Goal: Transaction & Acquisition: Book appointment/travel/reservation

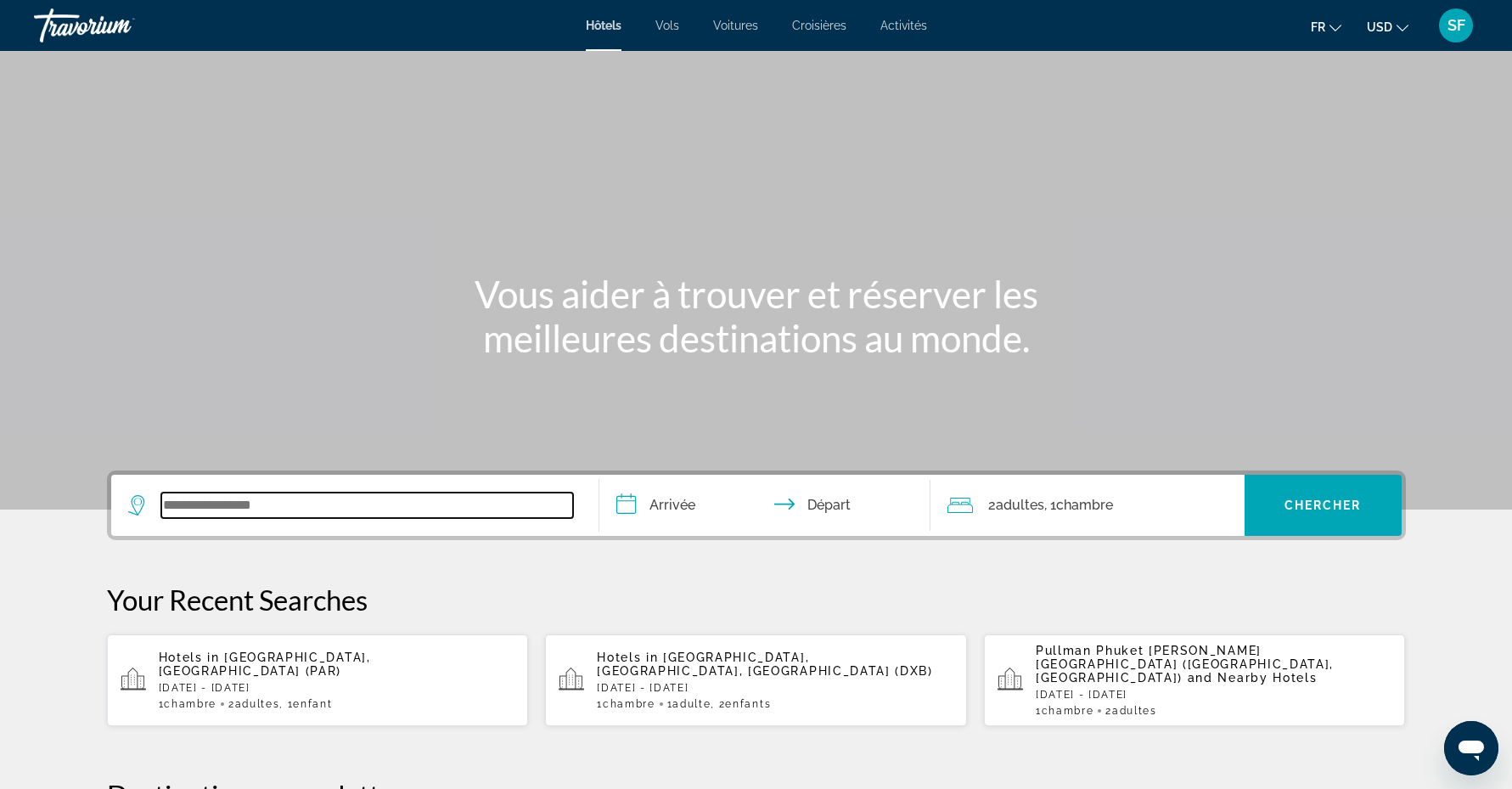
click at [203, 498] on input "Search widget" at bounding box center [367, 505] width 412 height 25
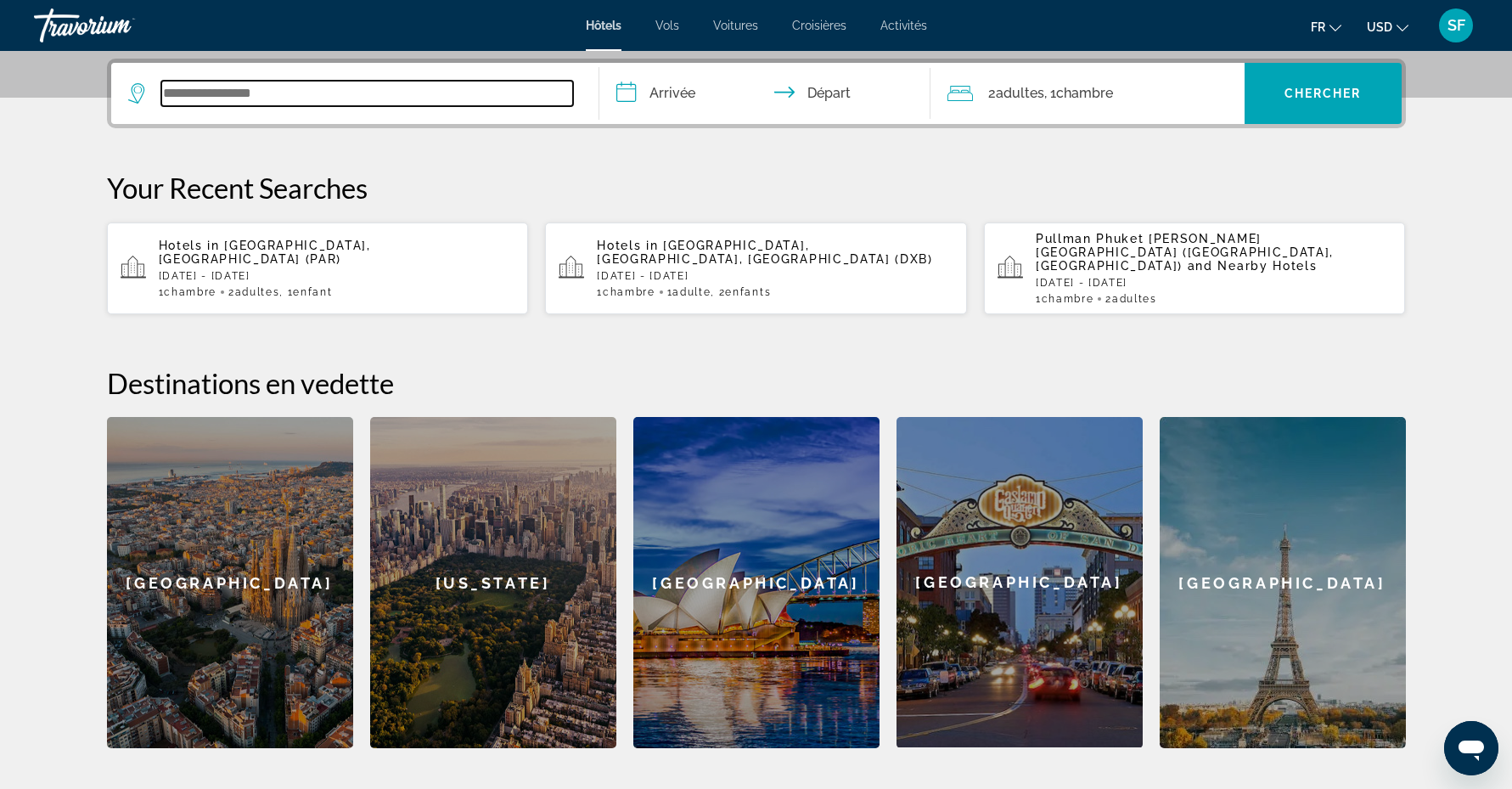
scroll to position [415, 0]
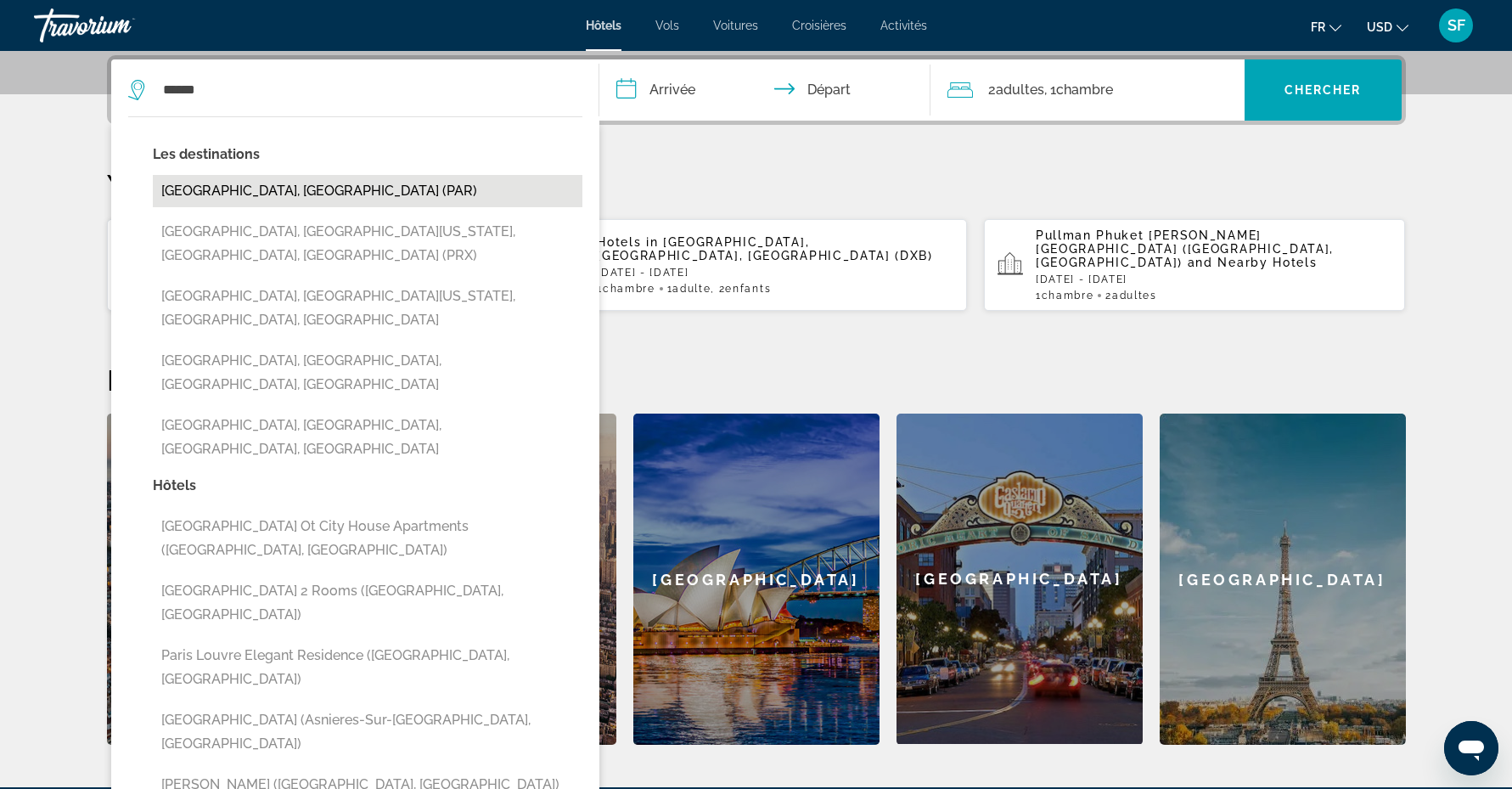
click at [317, 193] on button "[GEOGRAPHIC_DATA], [GEOGRAPHIC_DATA] (PAR)" at bounding box center [367, 190] width 429 height 32
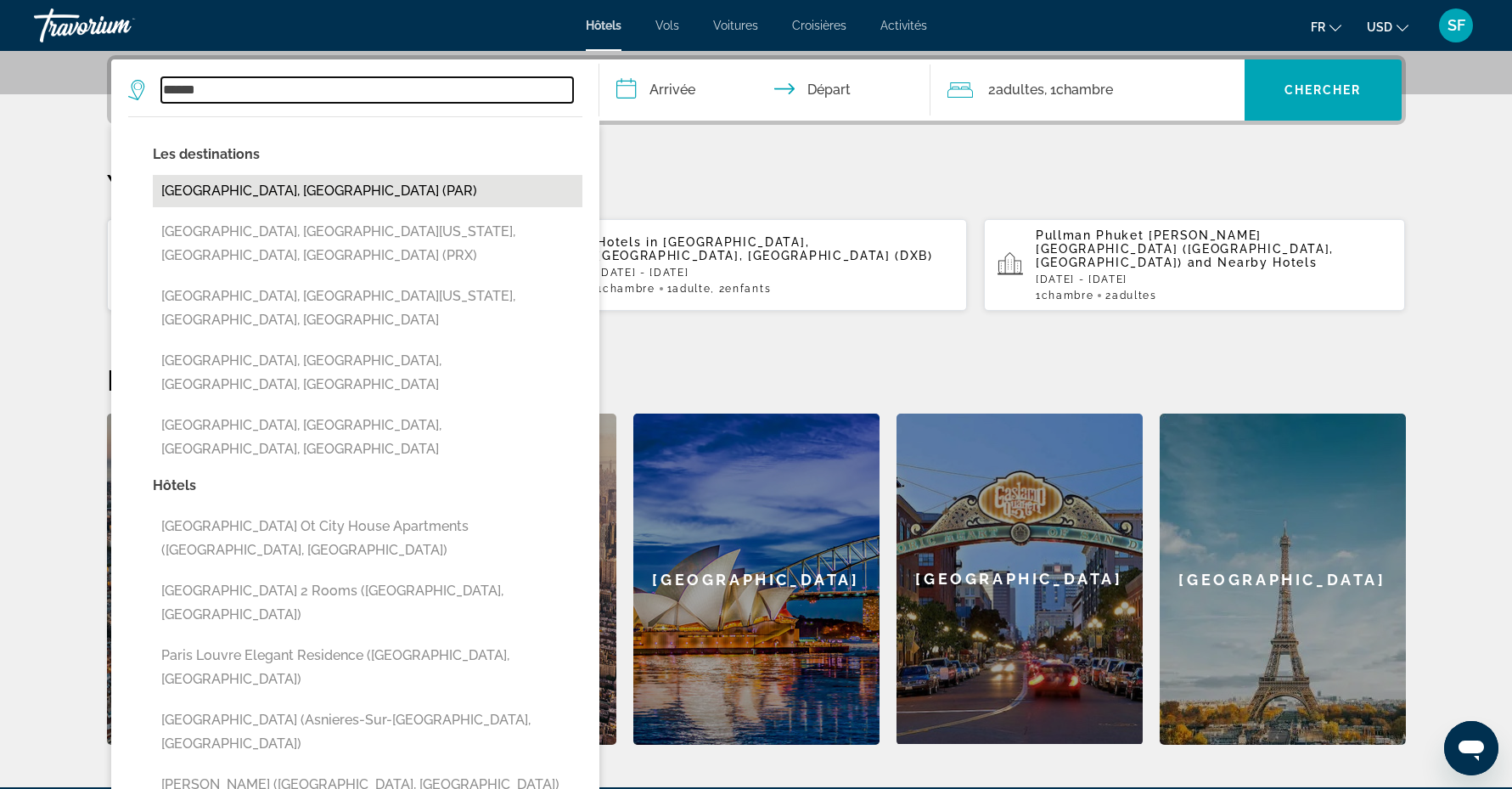
type input "**********"
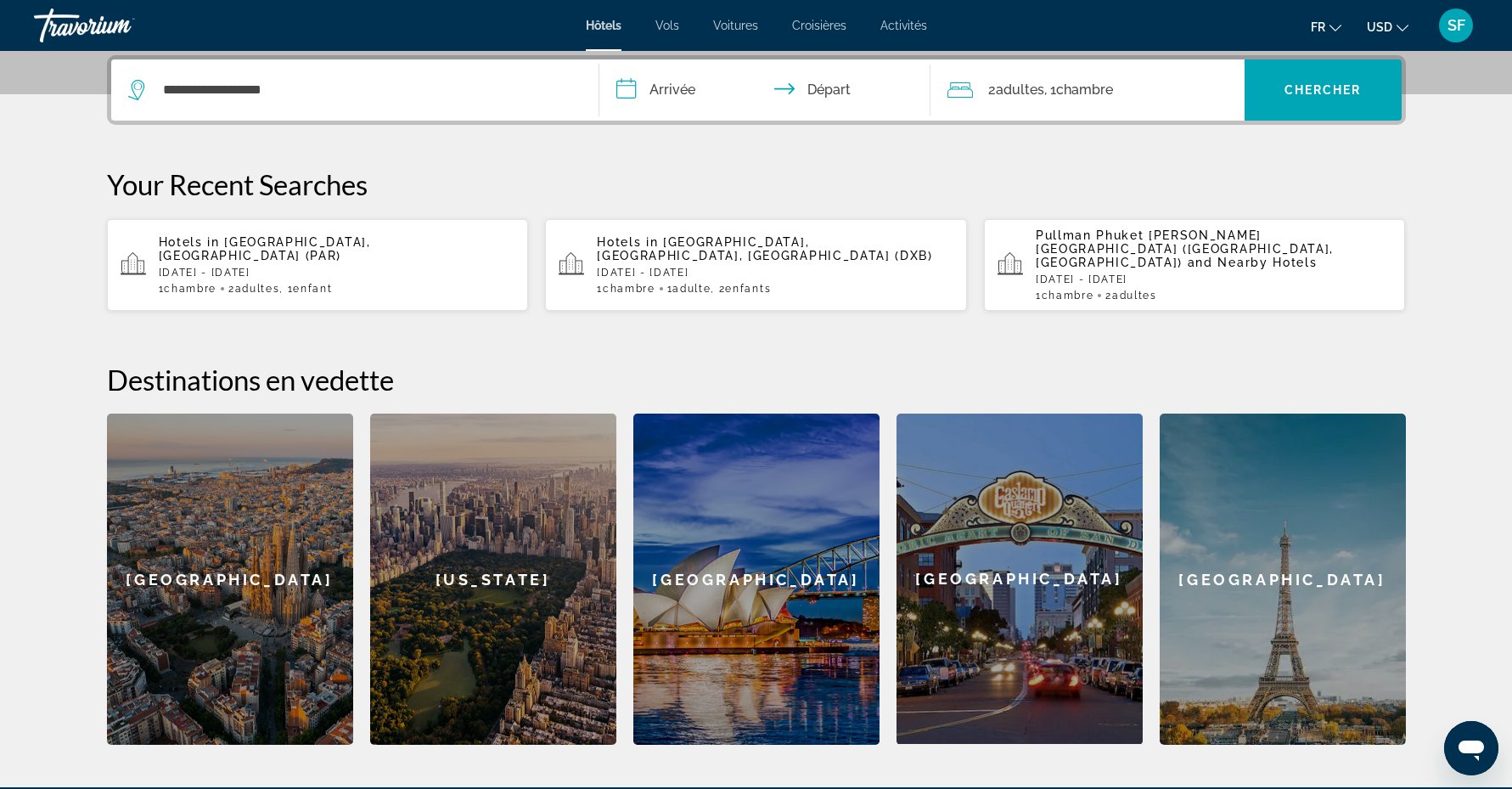
click at [656, 89] on input "**********" at bounding box center [768, 92] width 338 height 66
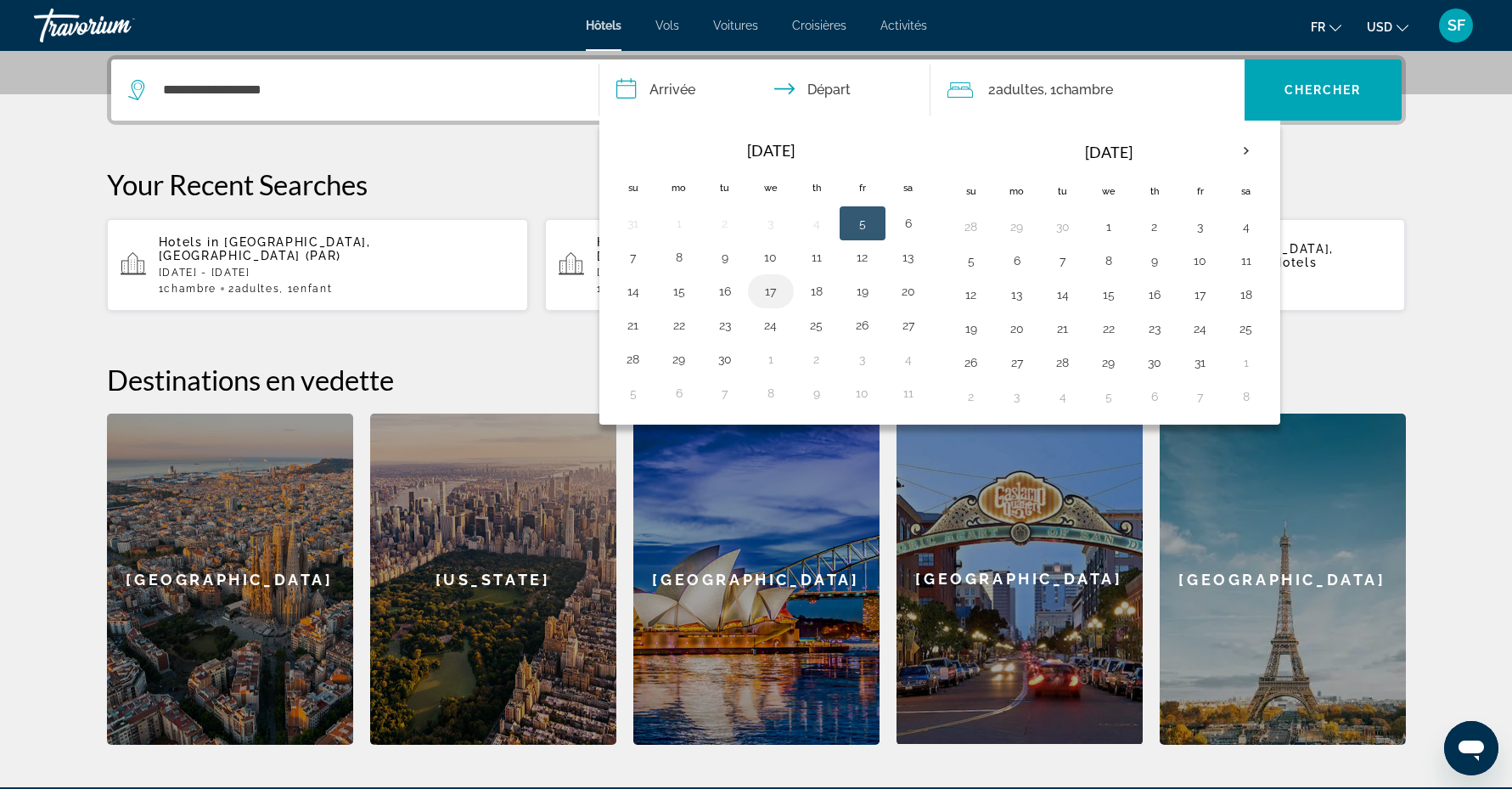
click at [771, 289] on button "17" at bounding box center [770, 291] width 27 height 23
click at [908, 293] on button "20" at bounding box center [908, 291] width 27 height 23
type input "**********"
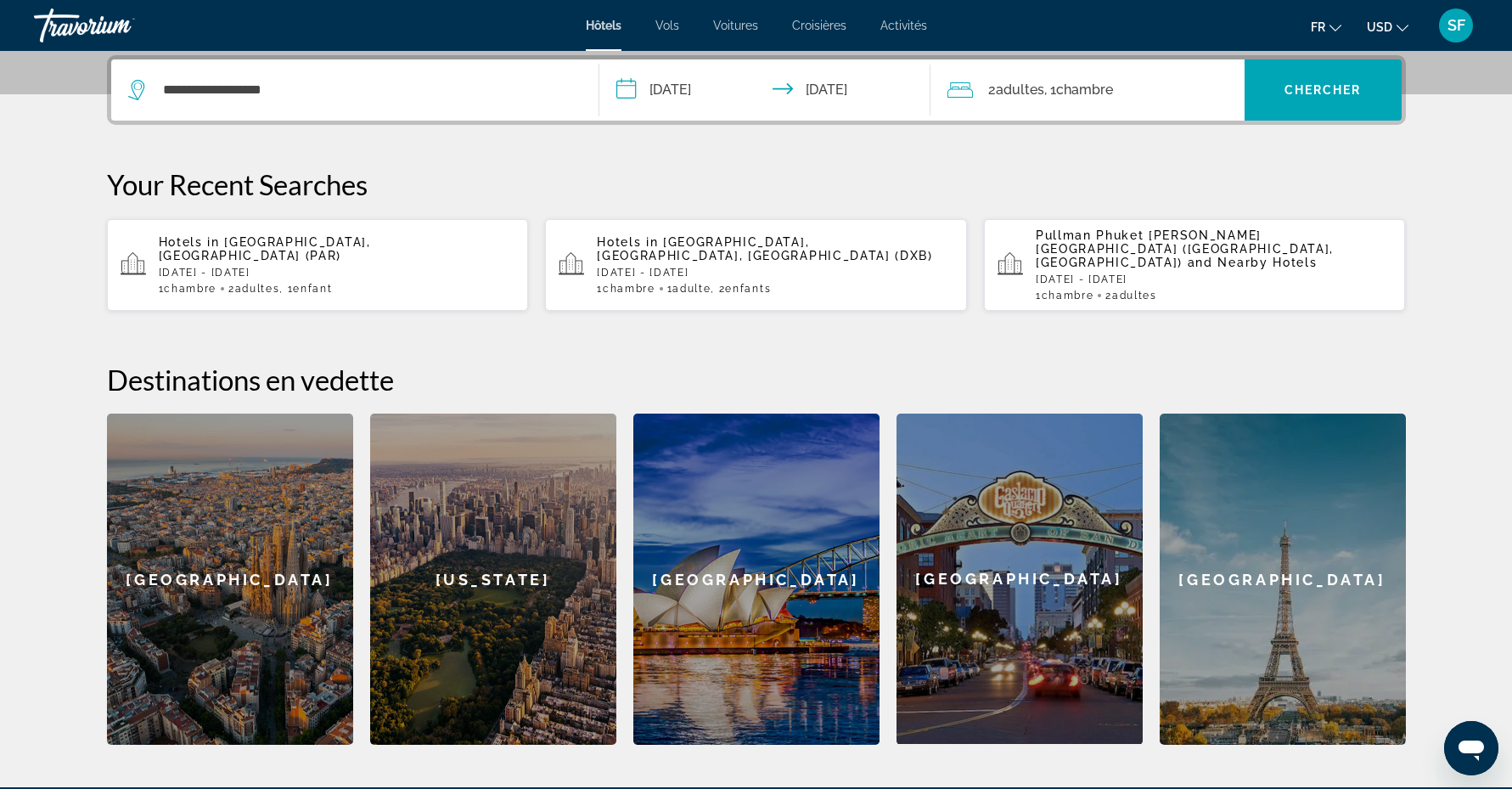
click at [1090, 82] on span "Chambre" at bounding box center [1084, 90] width 56 height 17
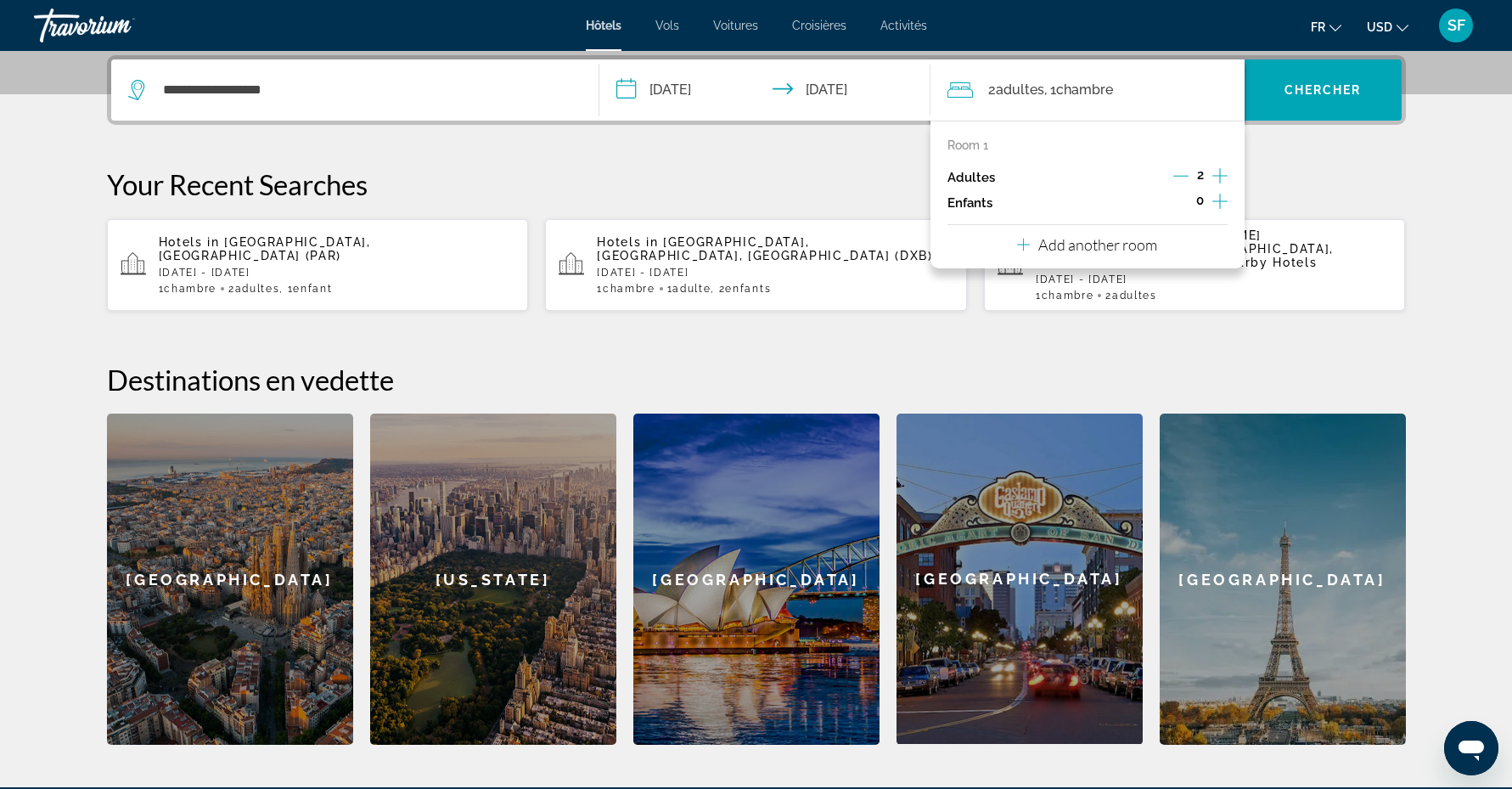
click at [1215, 199] on icon "Increment children" at bounding box center [1220, 201] width 16 height 20
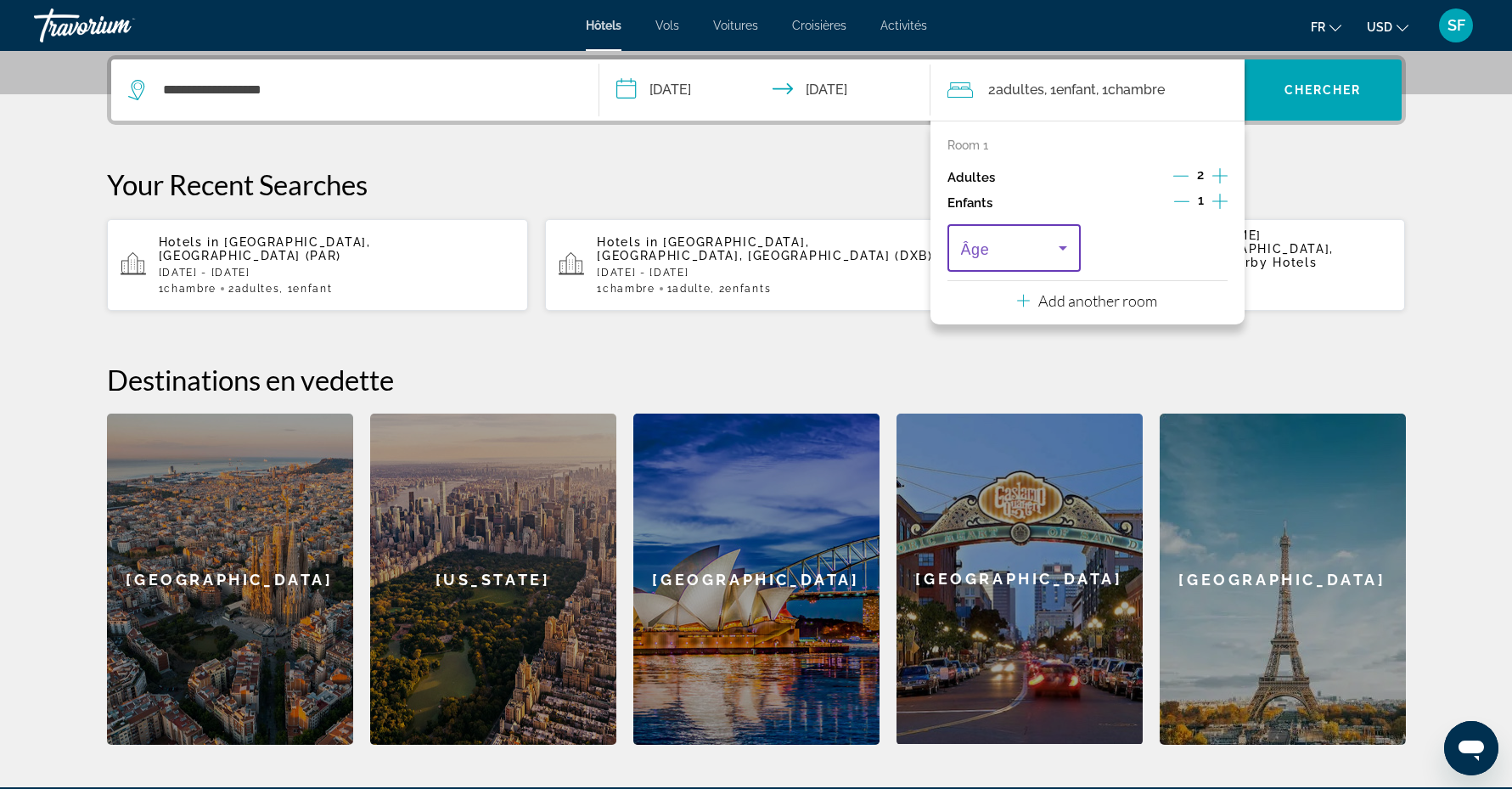
click at [1067, 249] on icon "Travelers: 2 adults, 1 child" at bounding box center [1062, 248] width 20 height 20
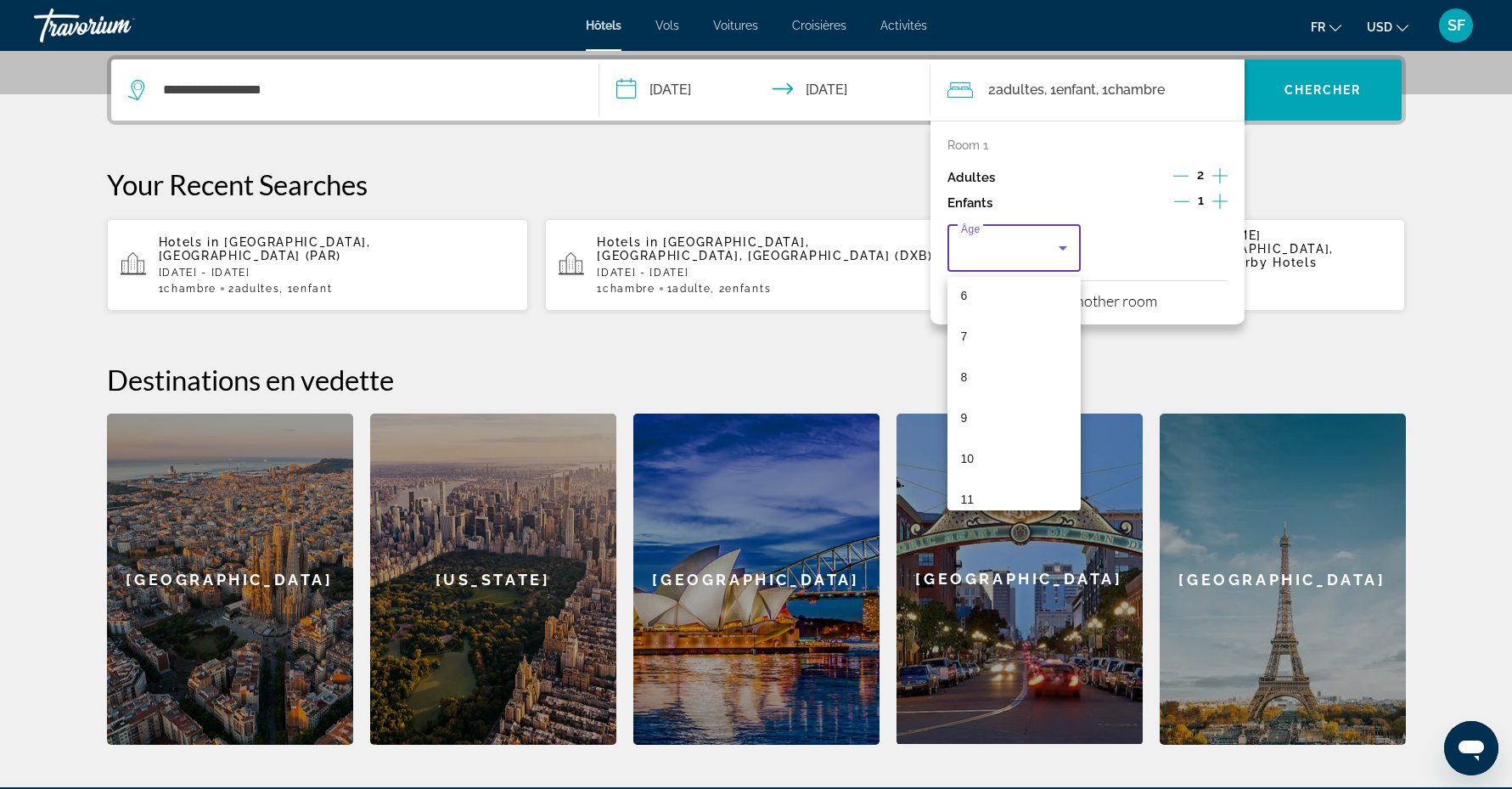
scroll to position [510, 0]
click at [1041, 441] on mat-option "16" at bounding box center [1014, 446] width 134 height 41
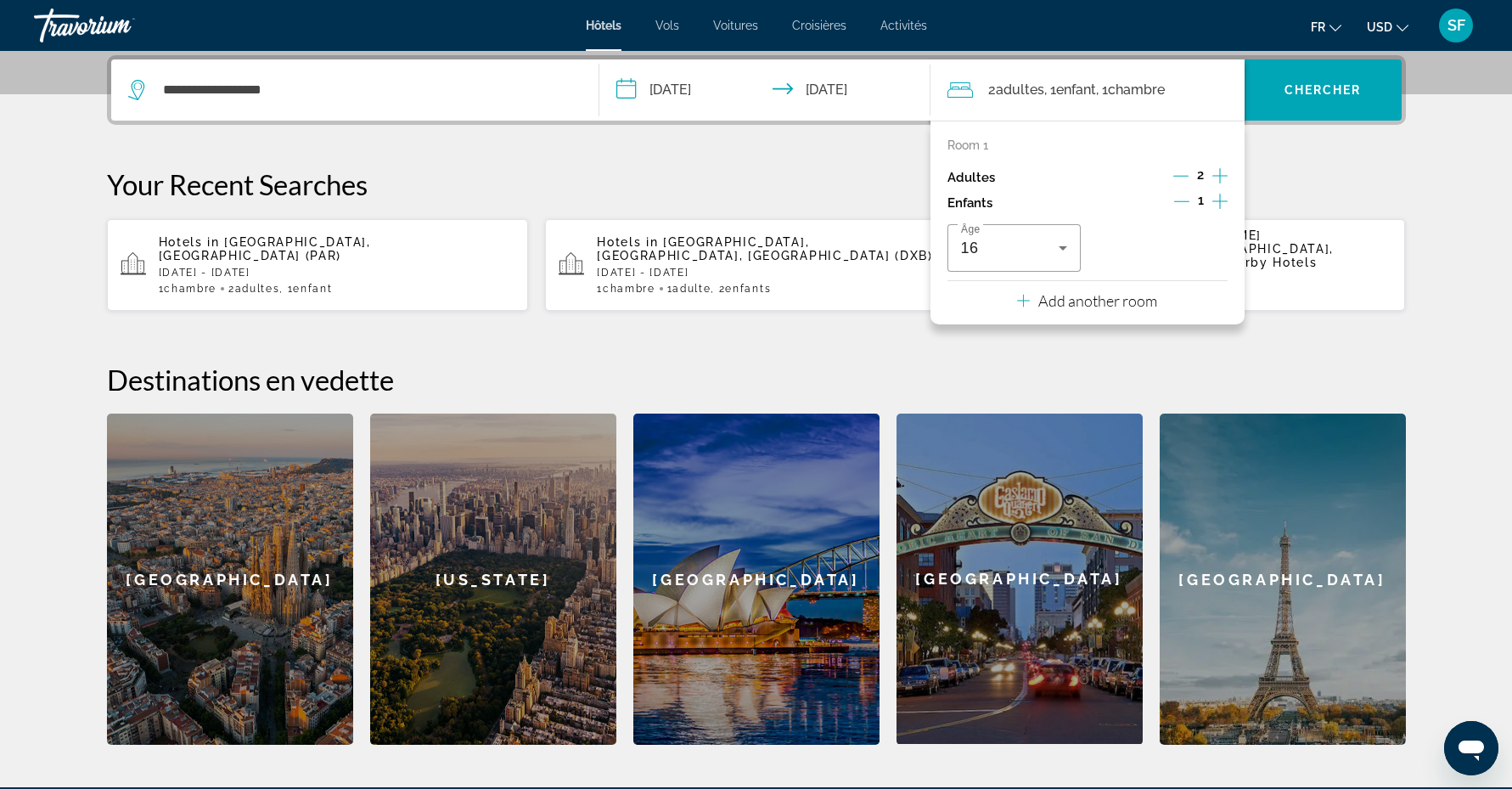
click at [1267, 330] on div "**********" at bounding box center [756, 401] width 1366 height 690
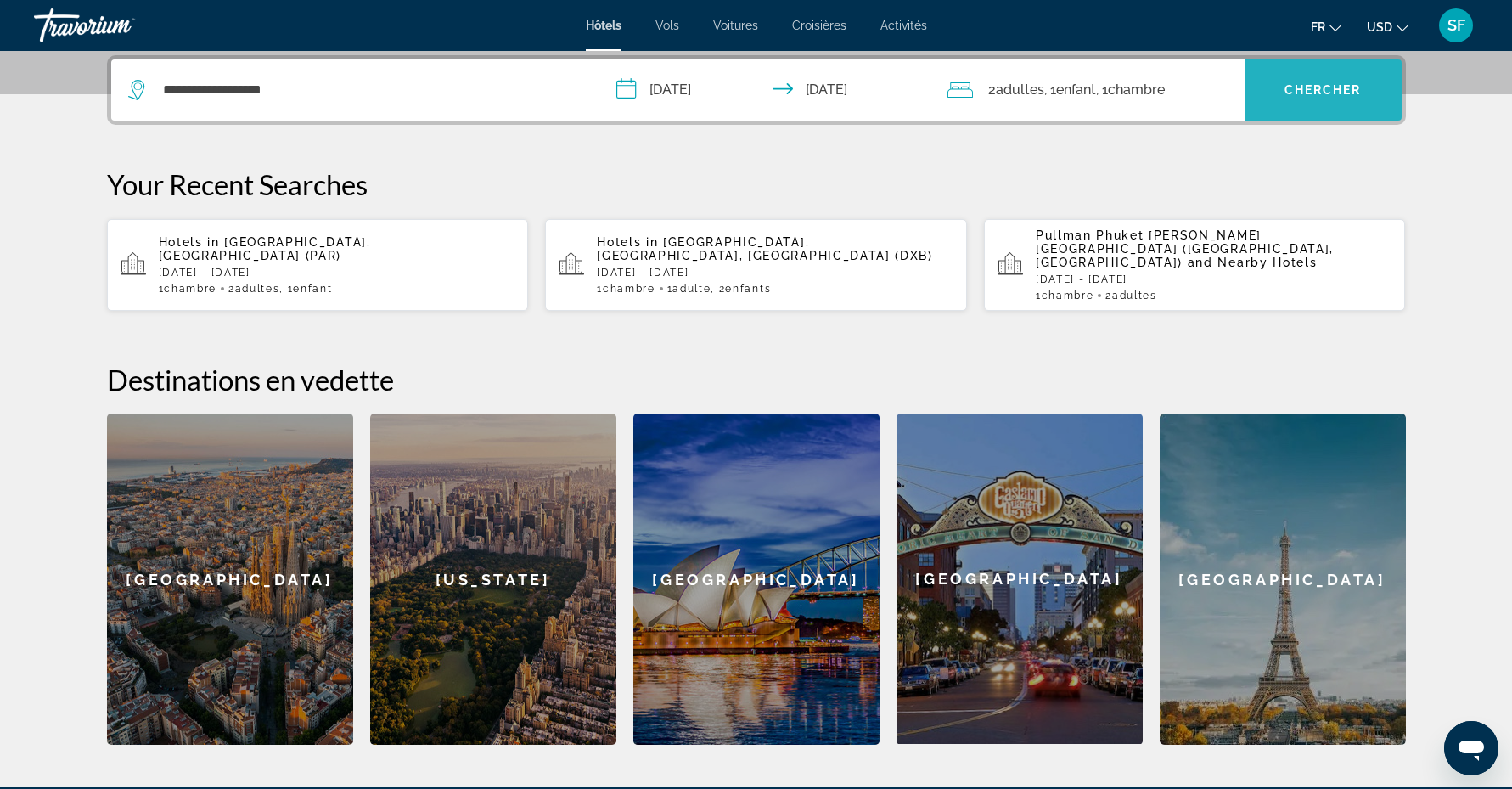
click at [1315, 92] on span "Chercher" at bounding box center [1323, 90] width 77 height 14
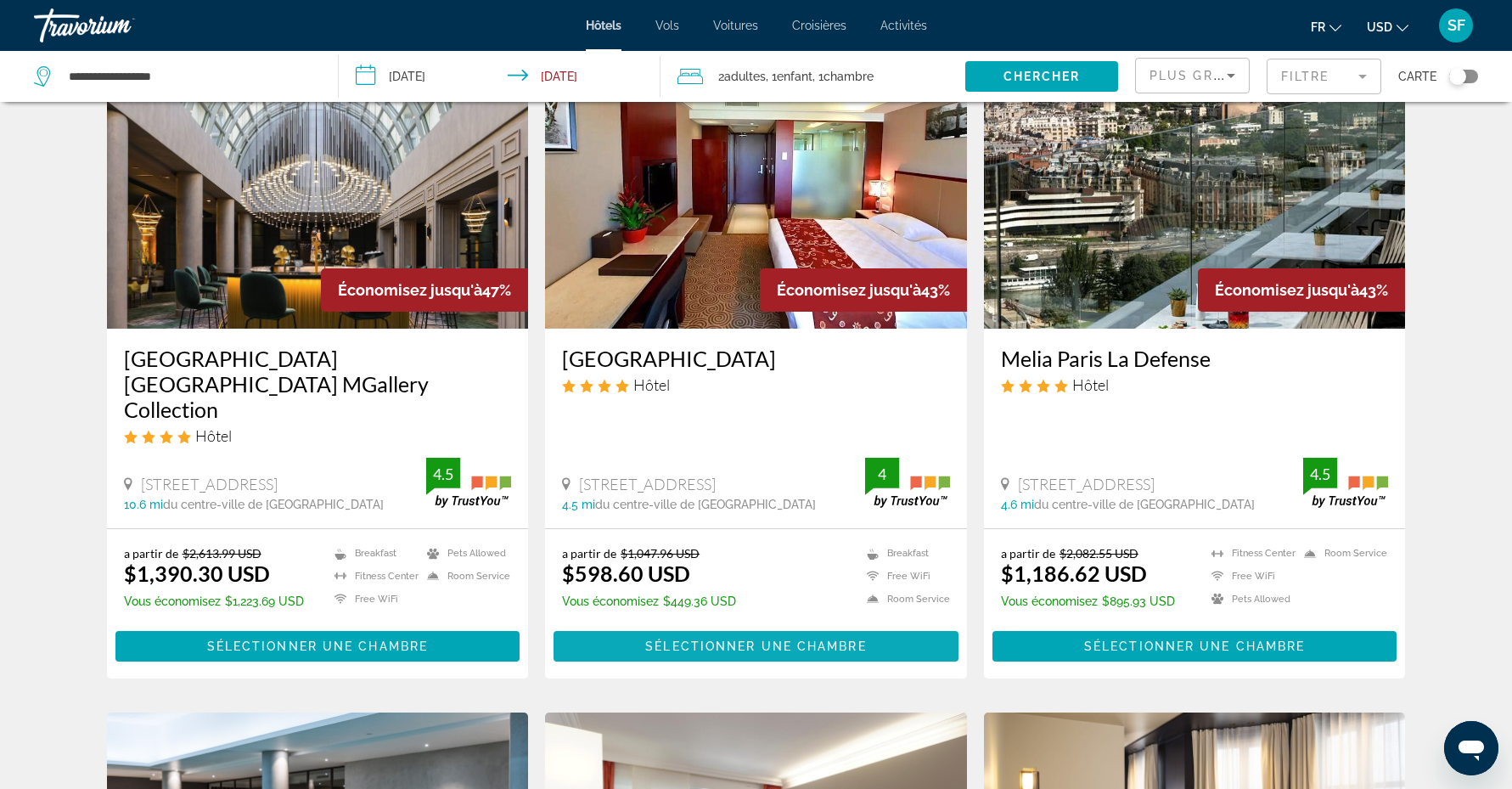
scroll to position [102, 0]
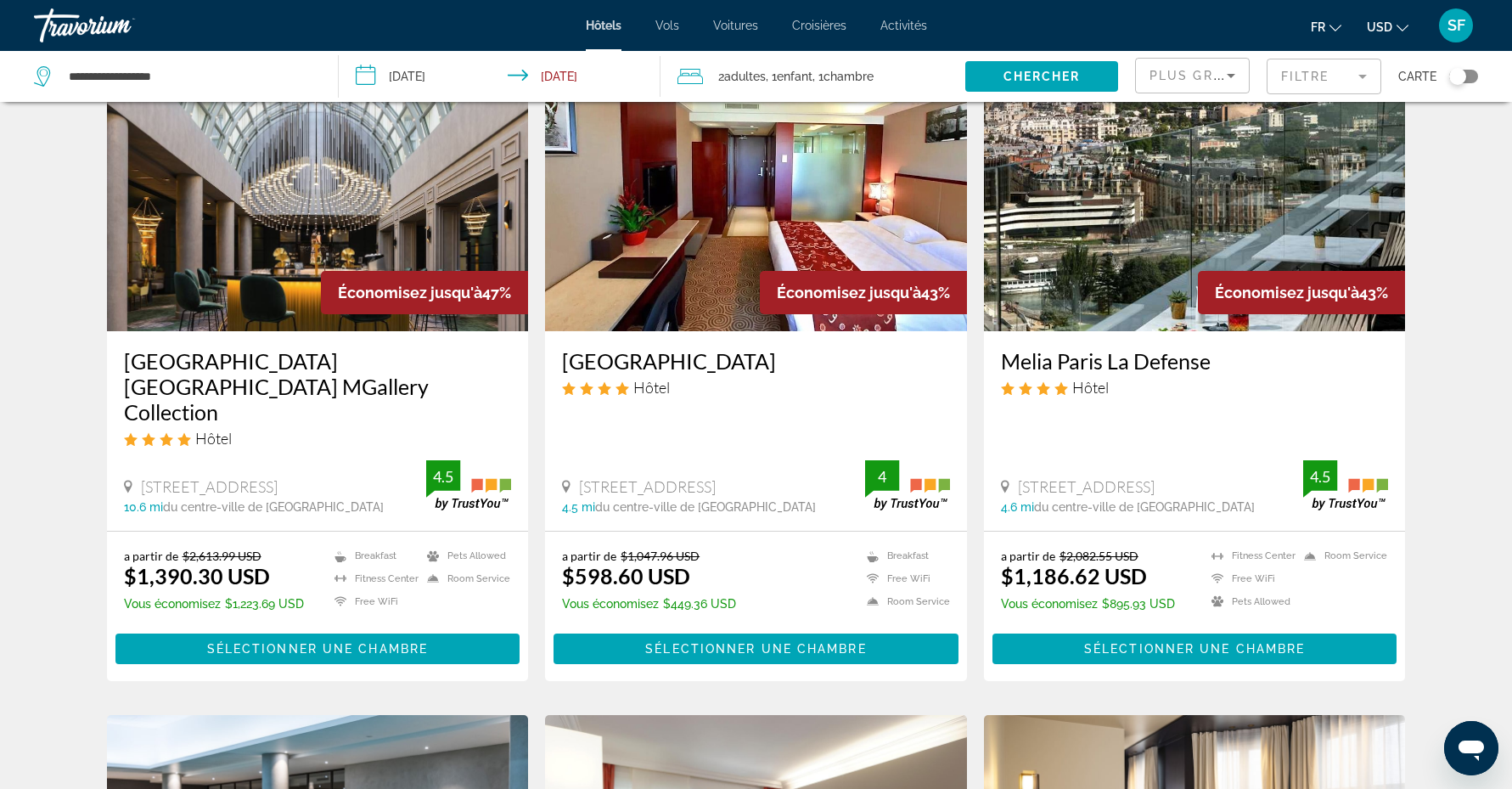
click at [1391, 21] on span "USD" at bounding box center [1378, 27] width 25 height 14
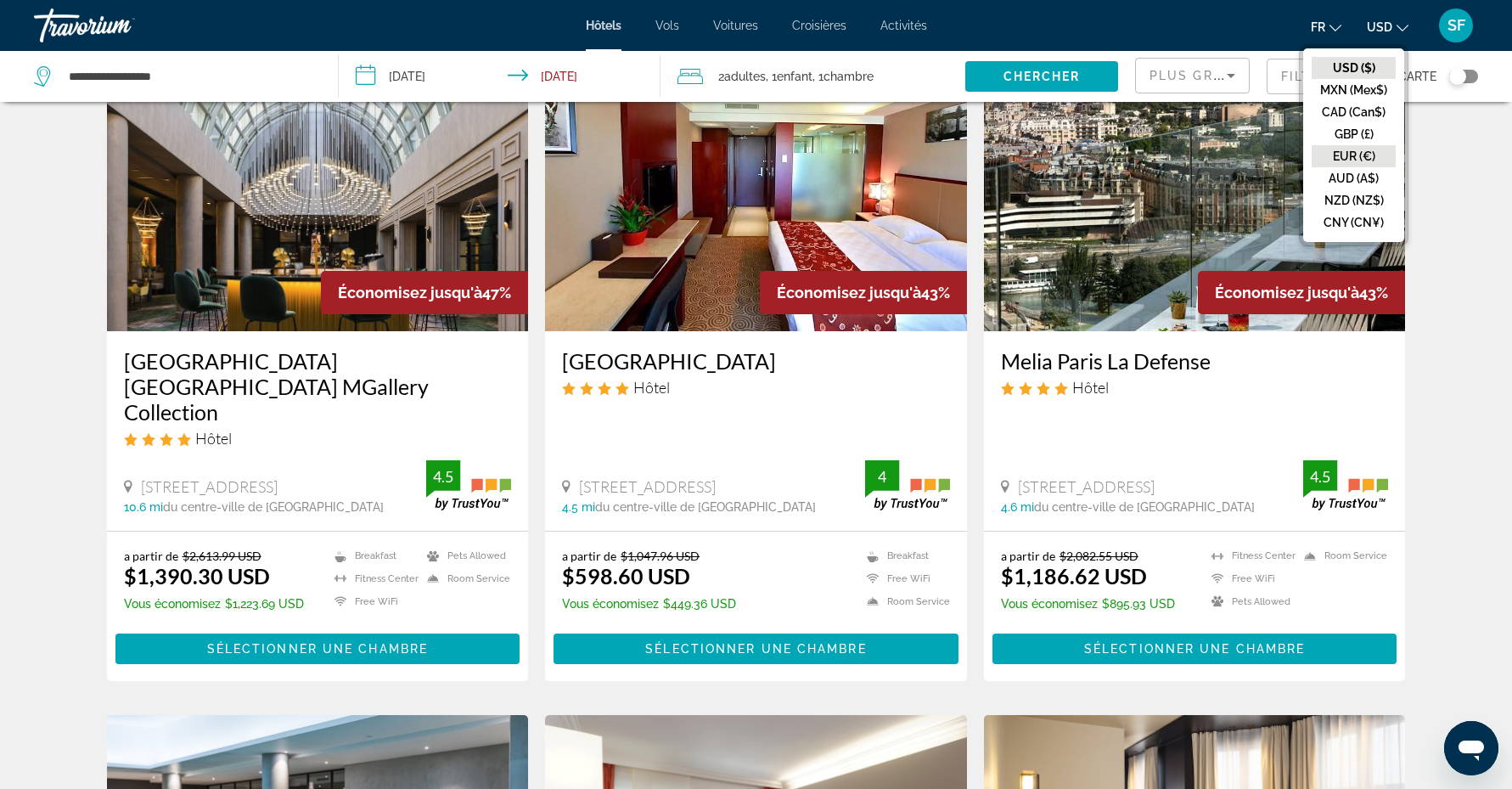
click at [1369, 149] on button "EUR (€)" at bounding box center [1353, 156] width 84 height 22
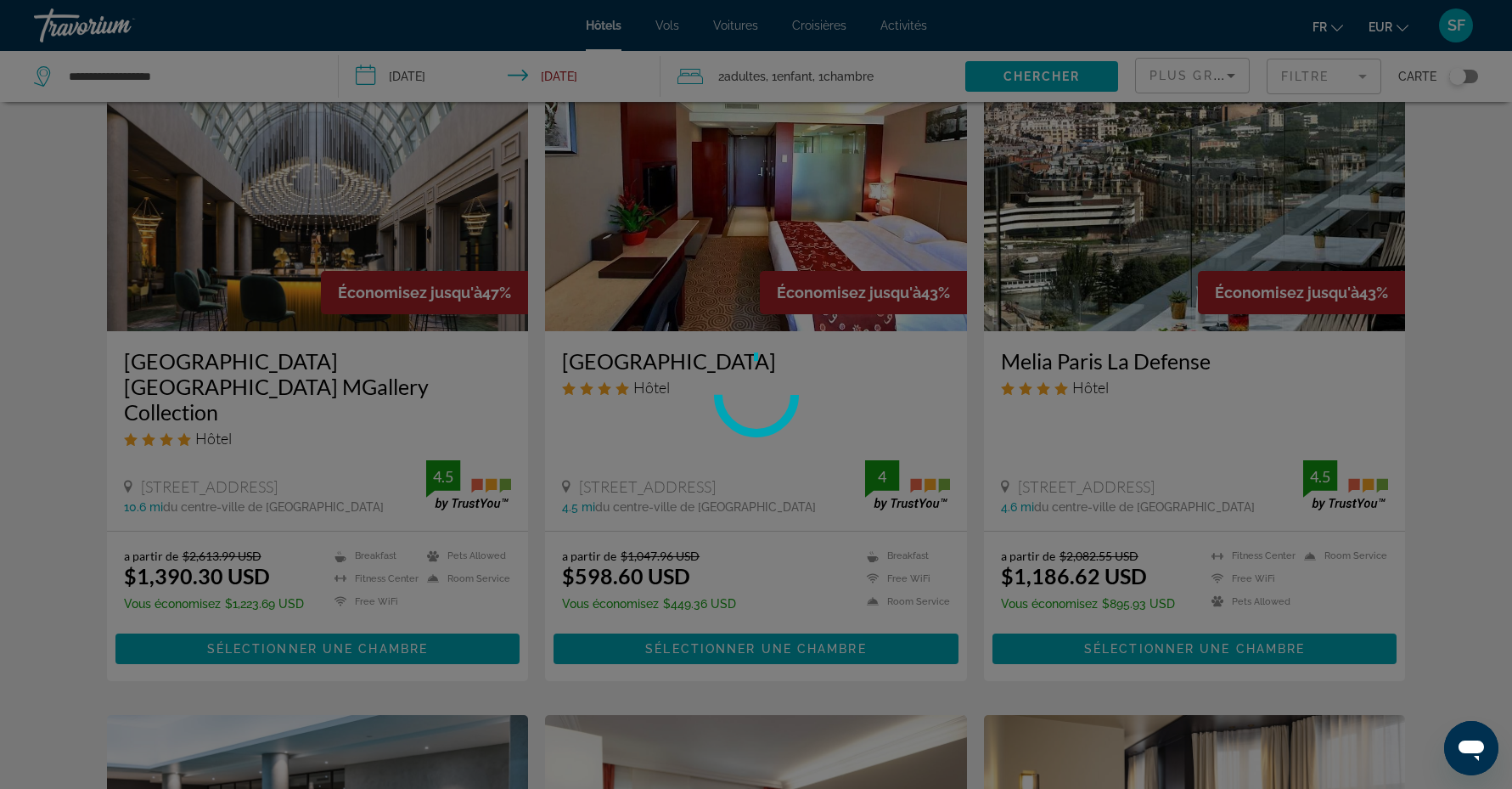
scroll to position [0, 0]
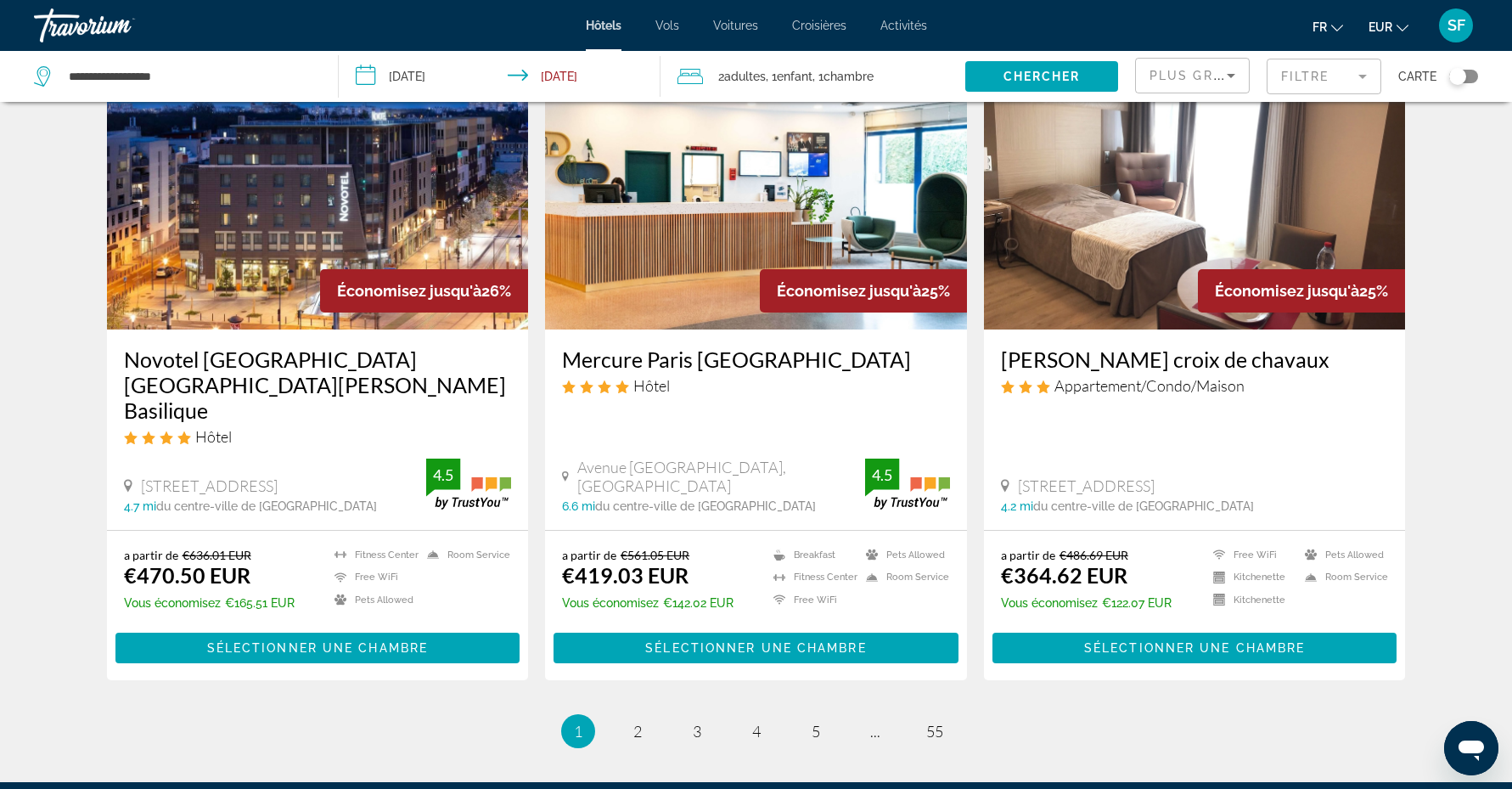
scroll to position [2020, 0]
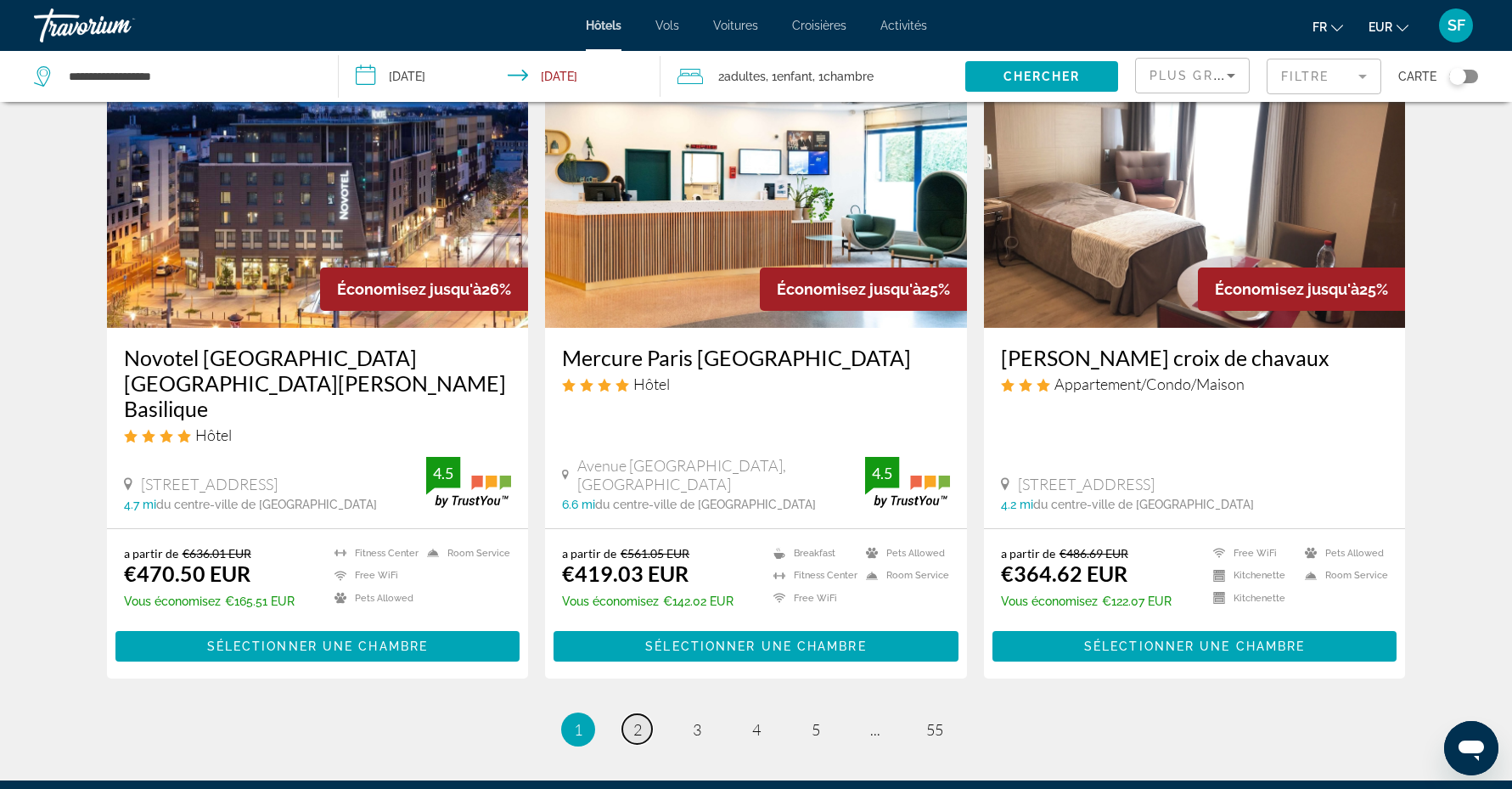
click at [633, 720] on span "2" at bounding box center [637, 729] width 9 height 18
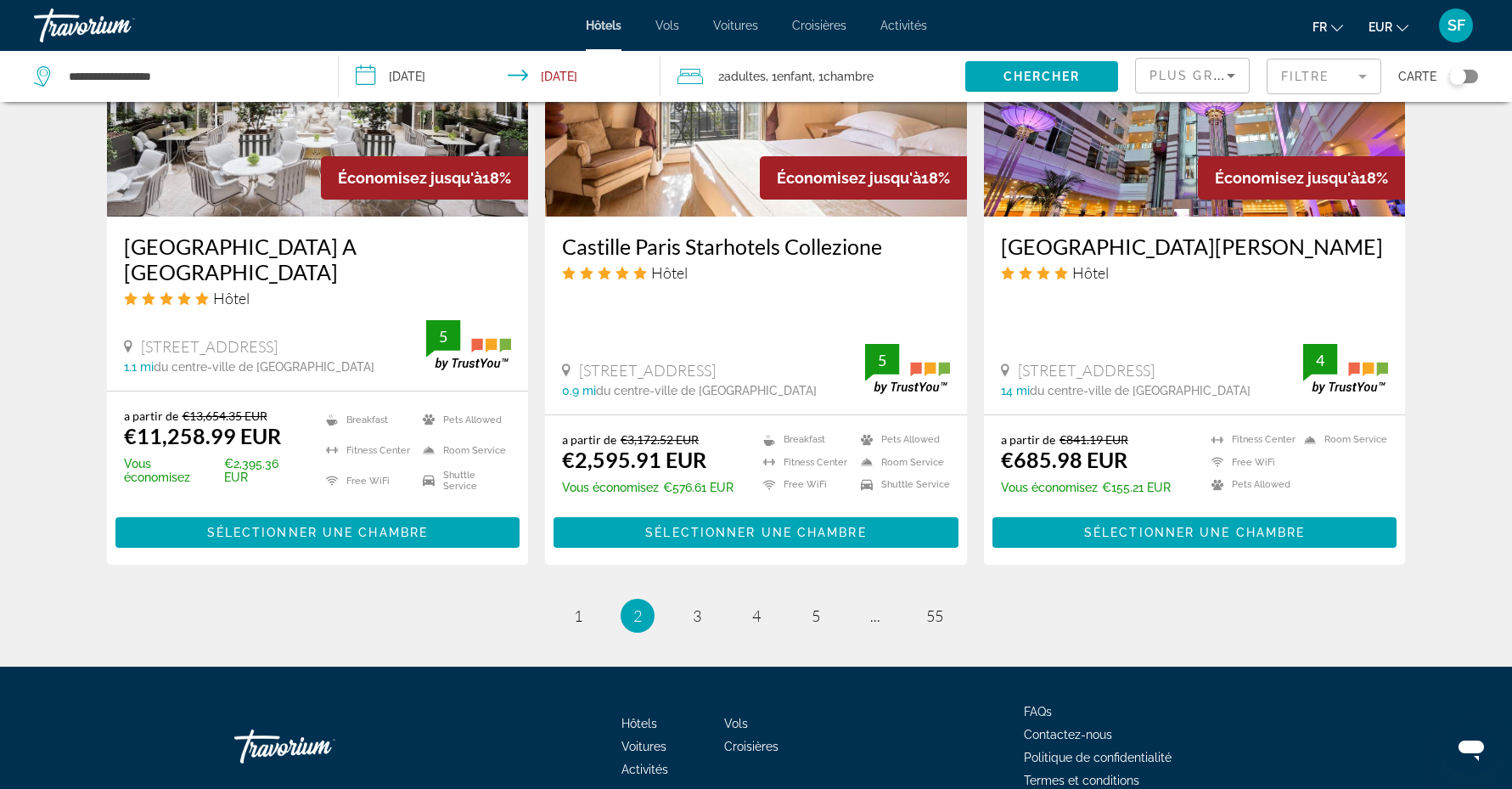
scroll to position [2128, 0]
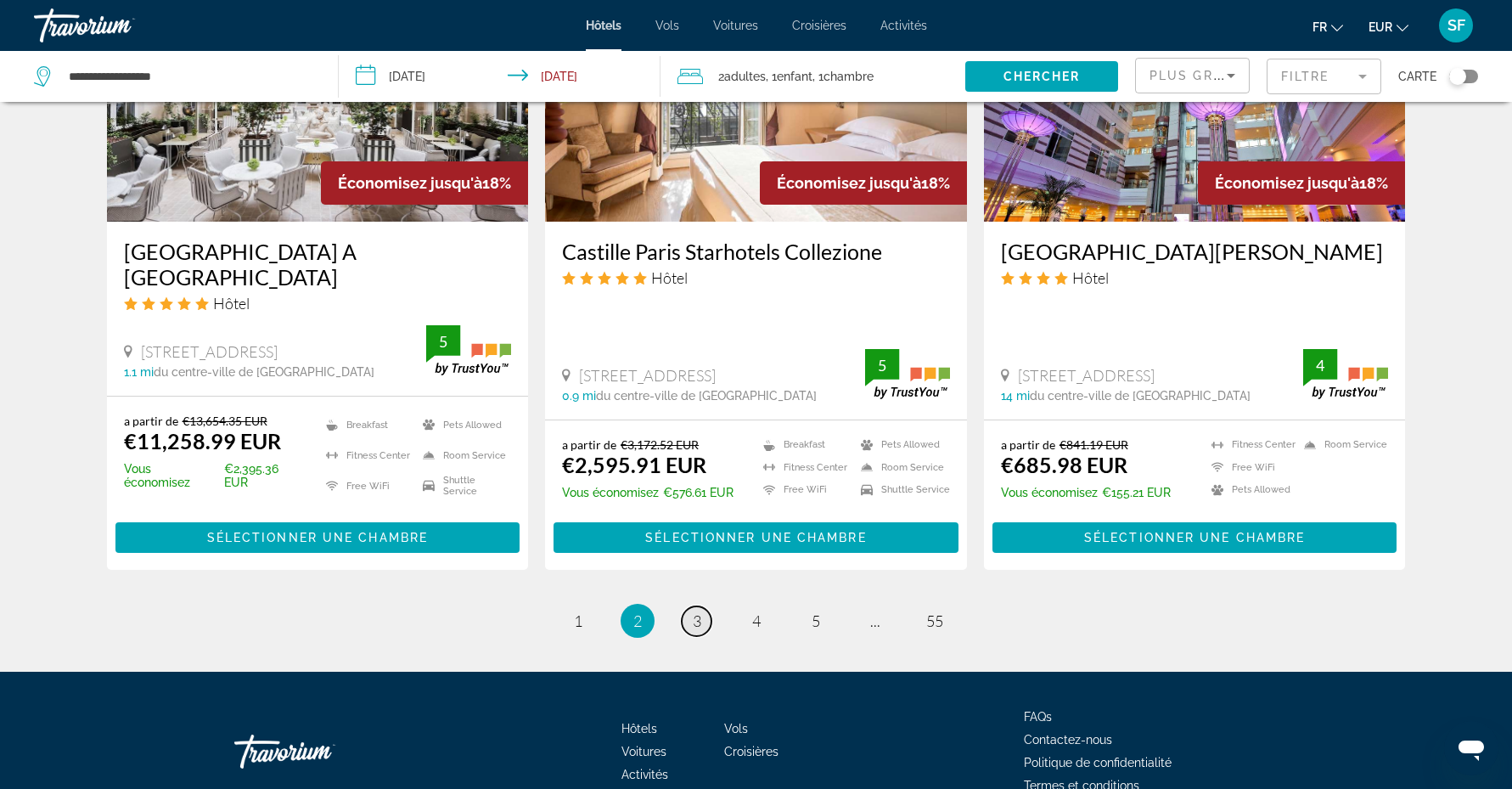
click at [695, 612] on span "3" at bounding box center [697, 620] width 9 height 18
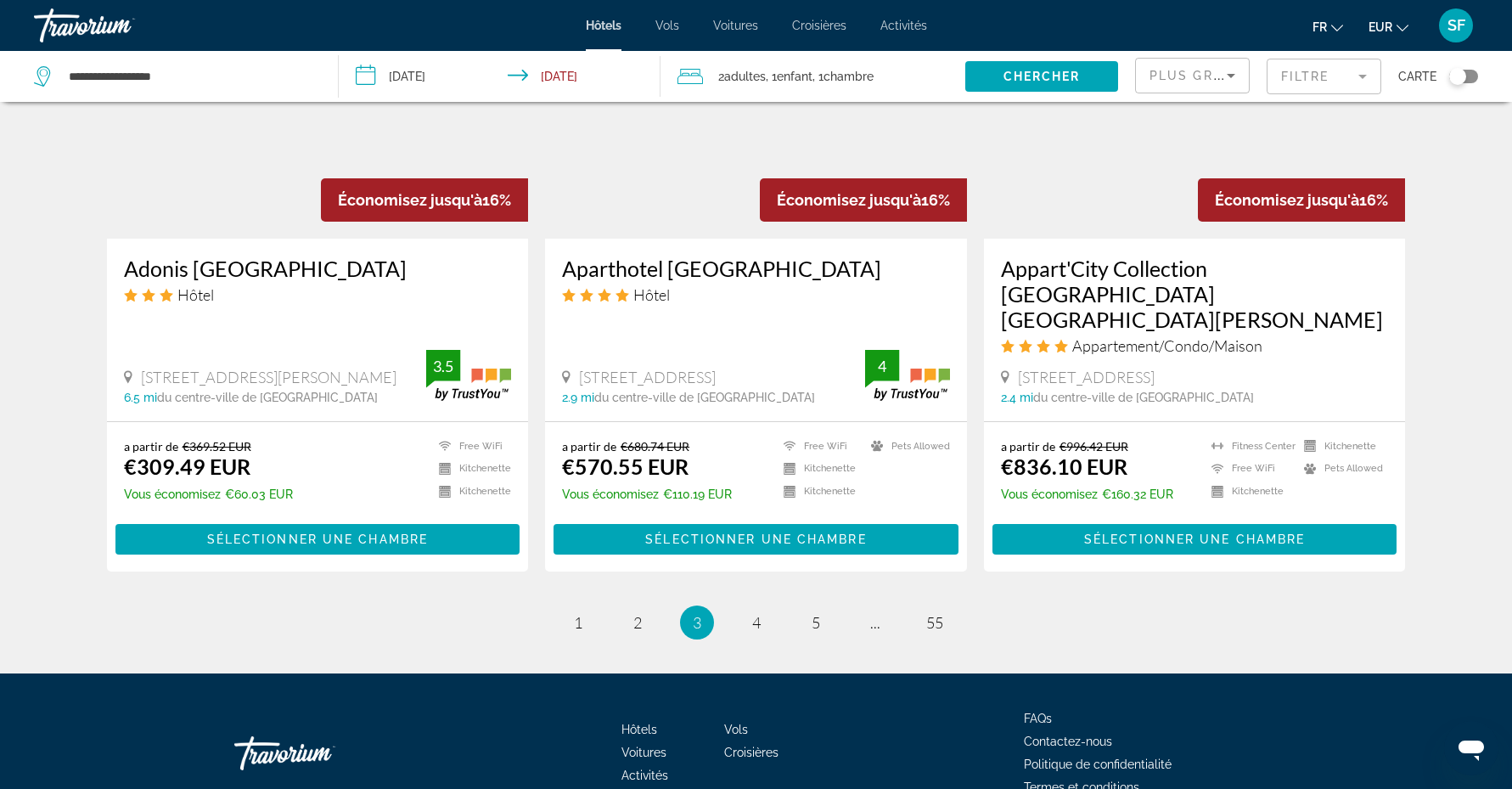
scroll to position [2118, 0]
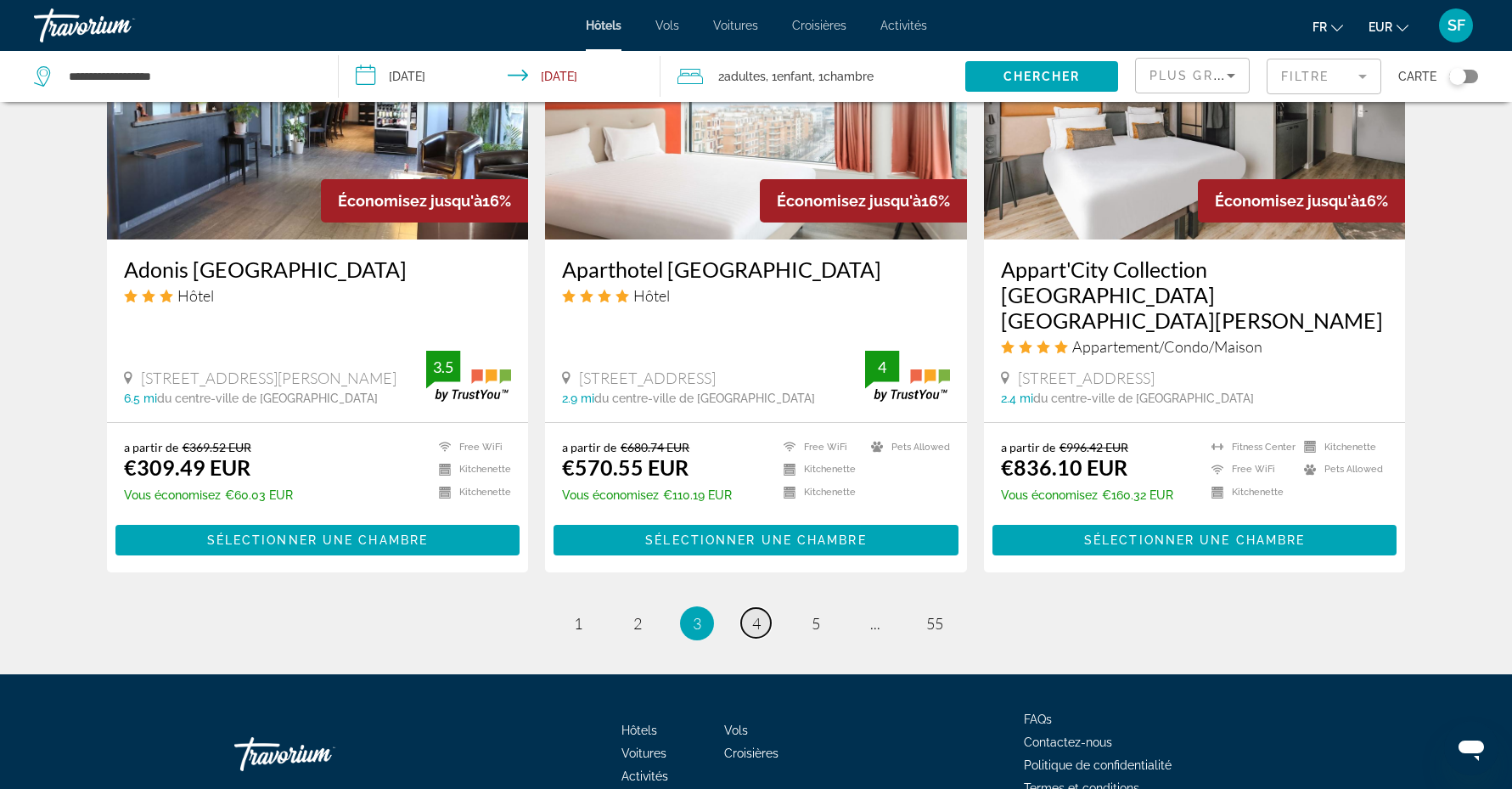
click at [749, 608] on link "page 4" at bounding box center [756, 623] width 30 height 30
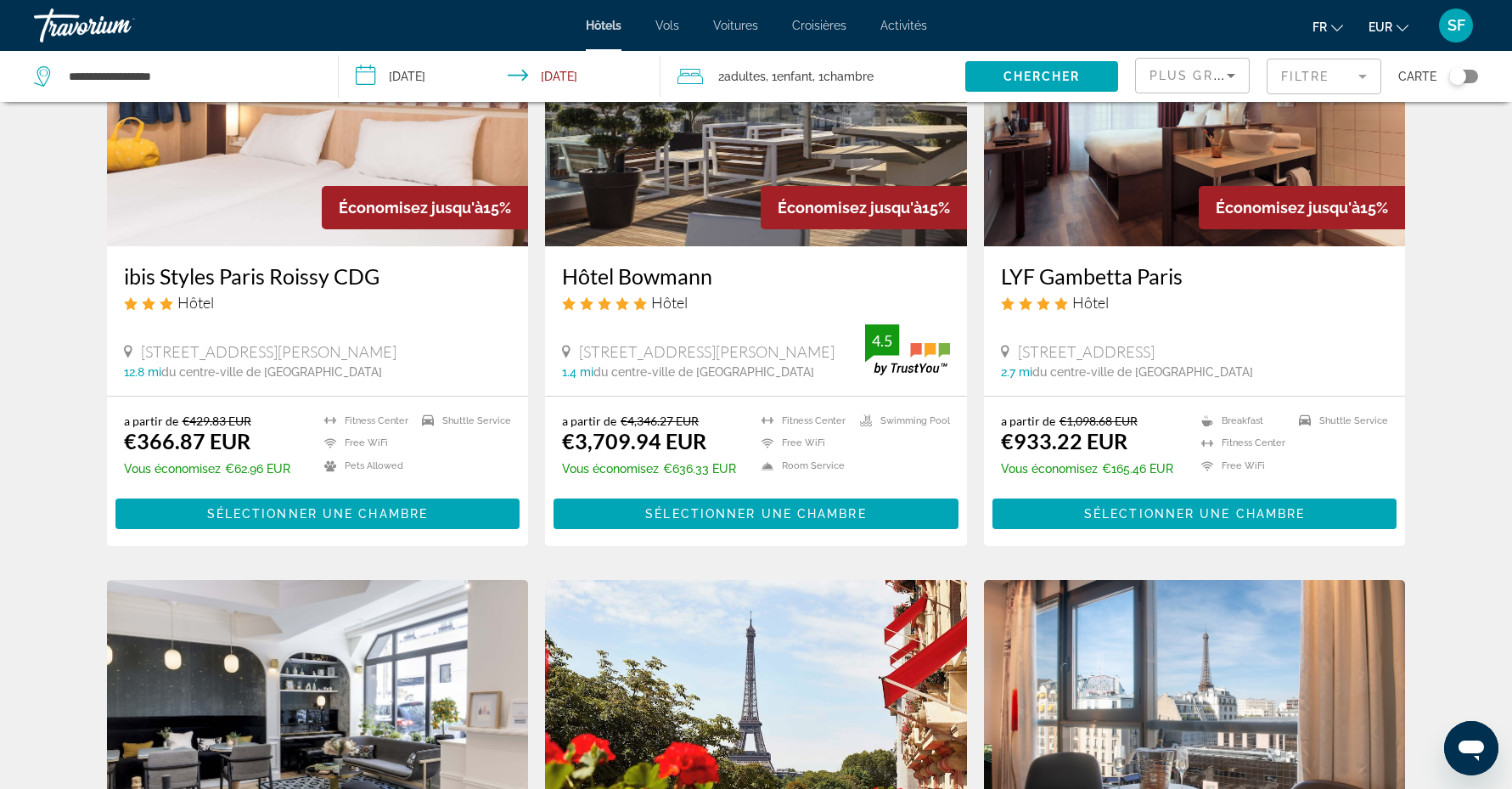
scroll to position [843, 0]
